Goal: Task Accomplishment & Management: Use online tool/utility

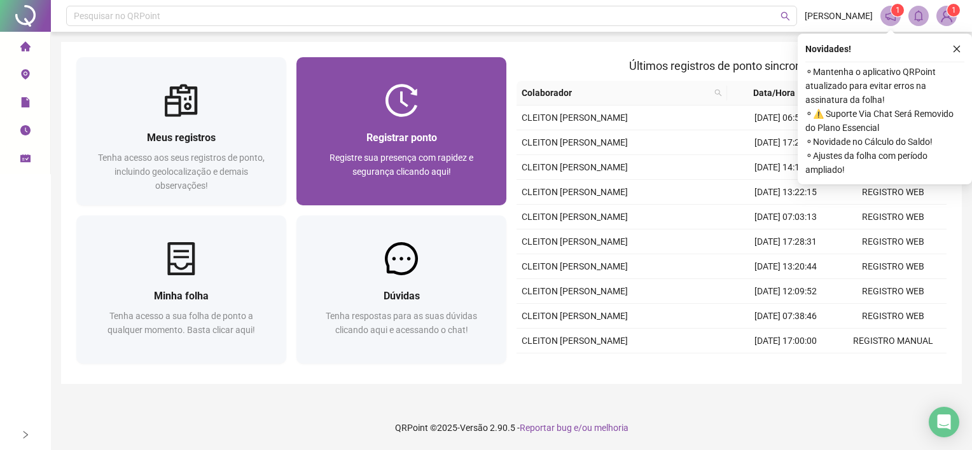
click at [379, 134] on span "Registrar ponto" at bounding box center [401, 138] width 71 height 12
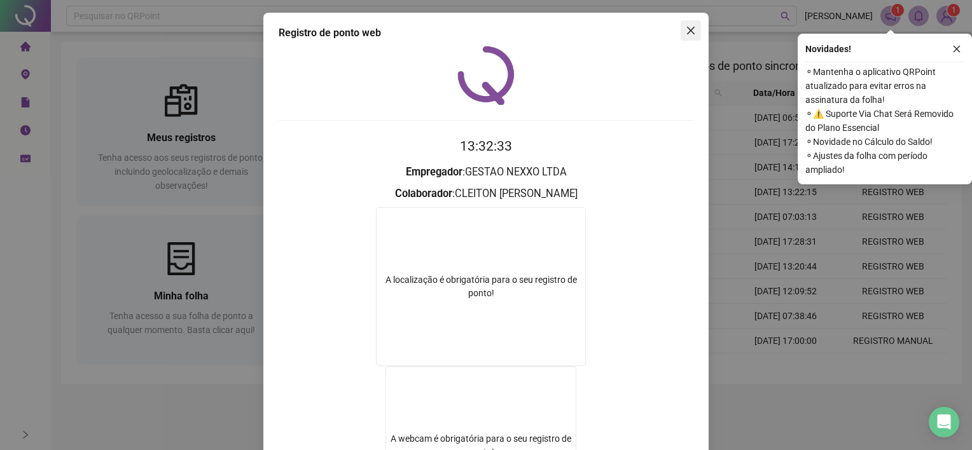
click at [687, 30] on icon "close" at bounding box center [691, 31] width 8 height 8
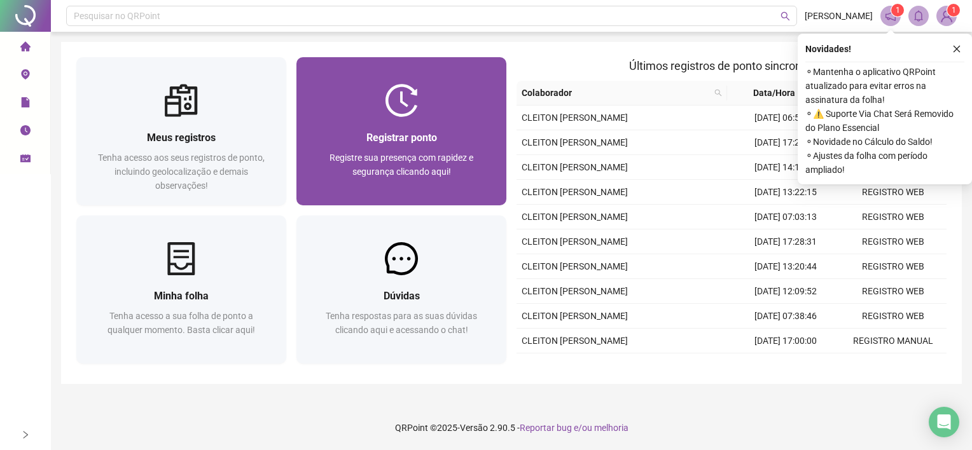
click at [423, 108] on div at bounding box center [401, 100] width 210 height 33
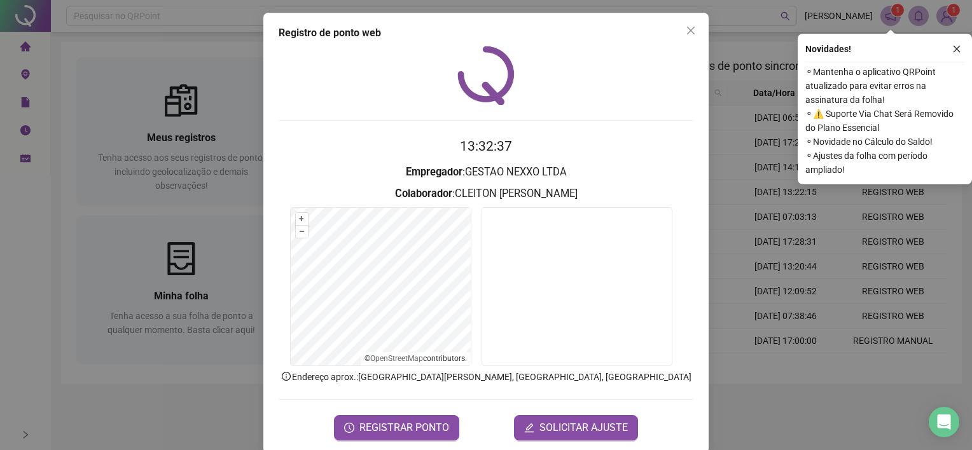
click at [371, 431] on span "REGISTRAR PONTO" at bounding box center [404, 427] width 90 height 15
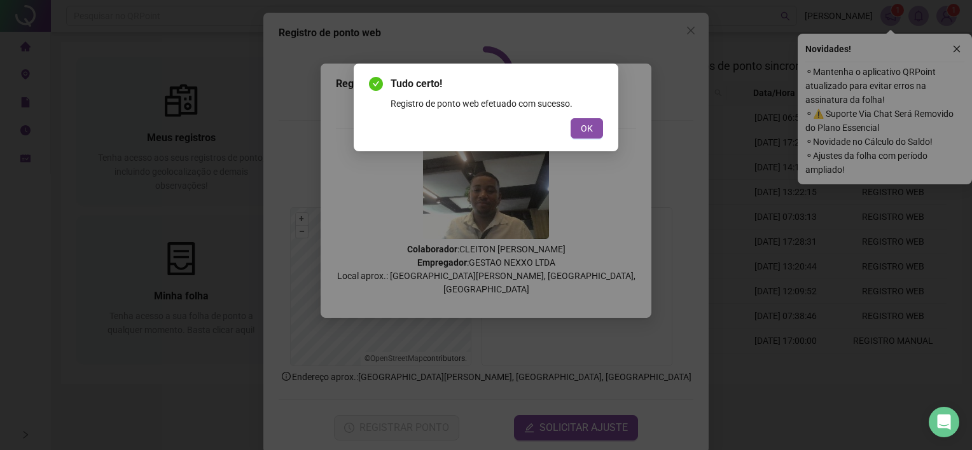
click at [575, 140] on div "Tudo certo! Registro de ponto web efetuado com sucesso. OK" at bounding box center [486, 108] width 265 height 88
click at [575, 136] on button "OK" at bounding box center [587, 128] width 32 height 20
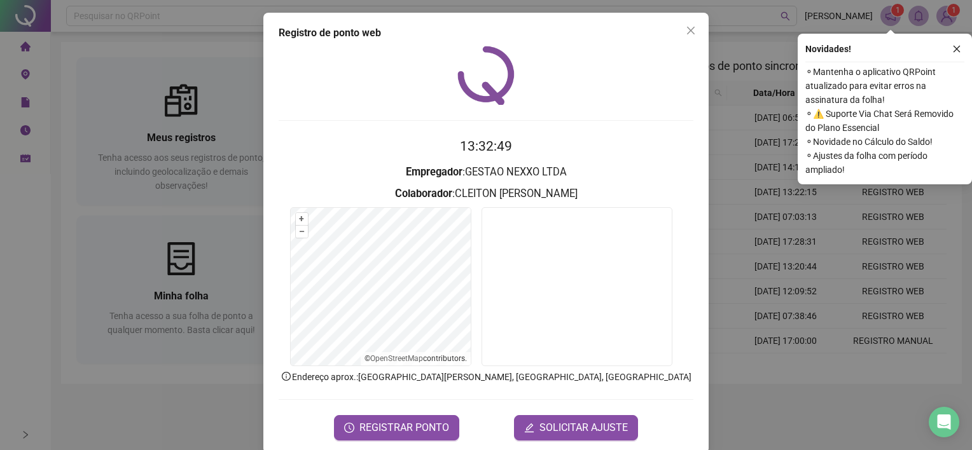
click at [687, 29] on icon "close" at bounding box center [691, 30] width 10 height 10
